Goal: Task Accomplishment & Management: Manage account settings

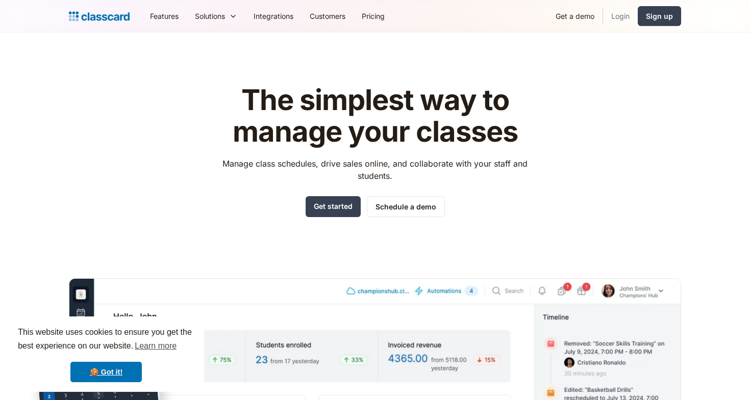
click at [628, 21] on link "Login" at bounding box center [620, 16] width 35 height 23
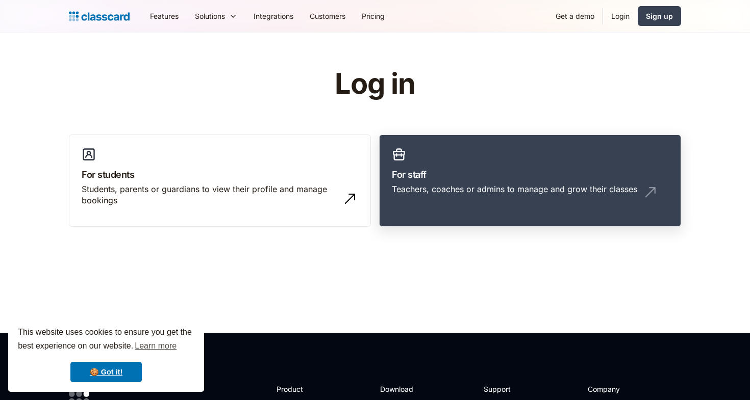
click at [498, 146] on link "For staff Teachers, coaches or admins to manage and grow their classes" at bounding box center [530, 181] width 302 height 93
